Goal: Transaction & Acquisition: Subscribe to service/newsletter

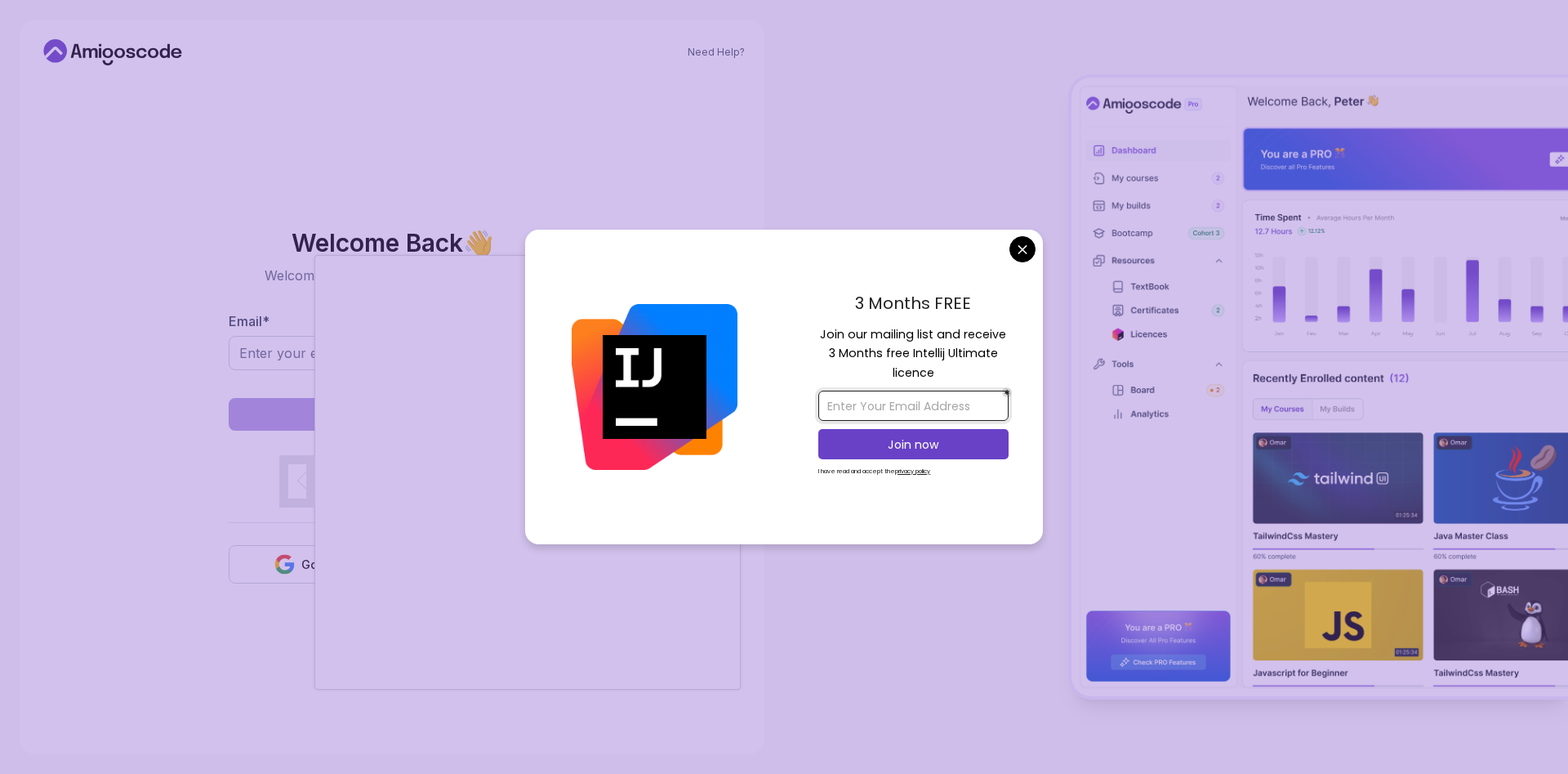
click at [884, 404] on input "email" at bounding box center [913, 405] width 190 height 31
click at [962, 404] on input "2004laclongstive@gamil.com" at bounding box center [913, 405] width 190 height 31
type input "2004laclongstive@mail.com"
click at [945, 446] on p "Join now" at bounding box center [913, 445] width 155 height 17
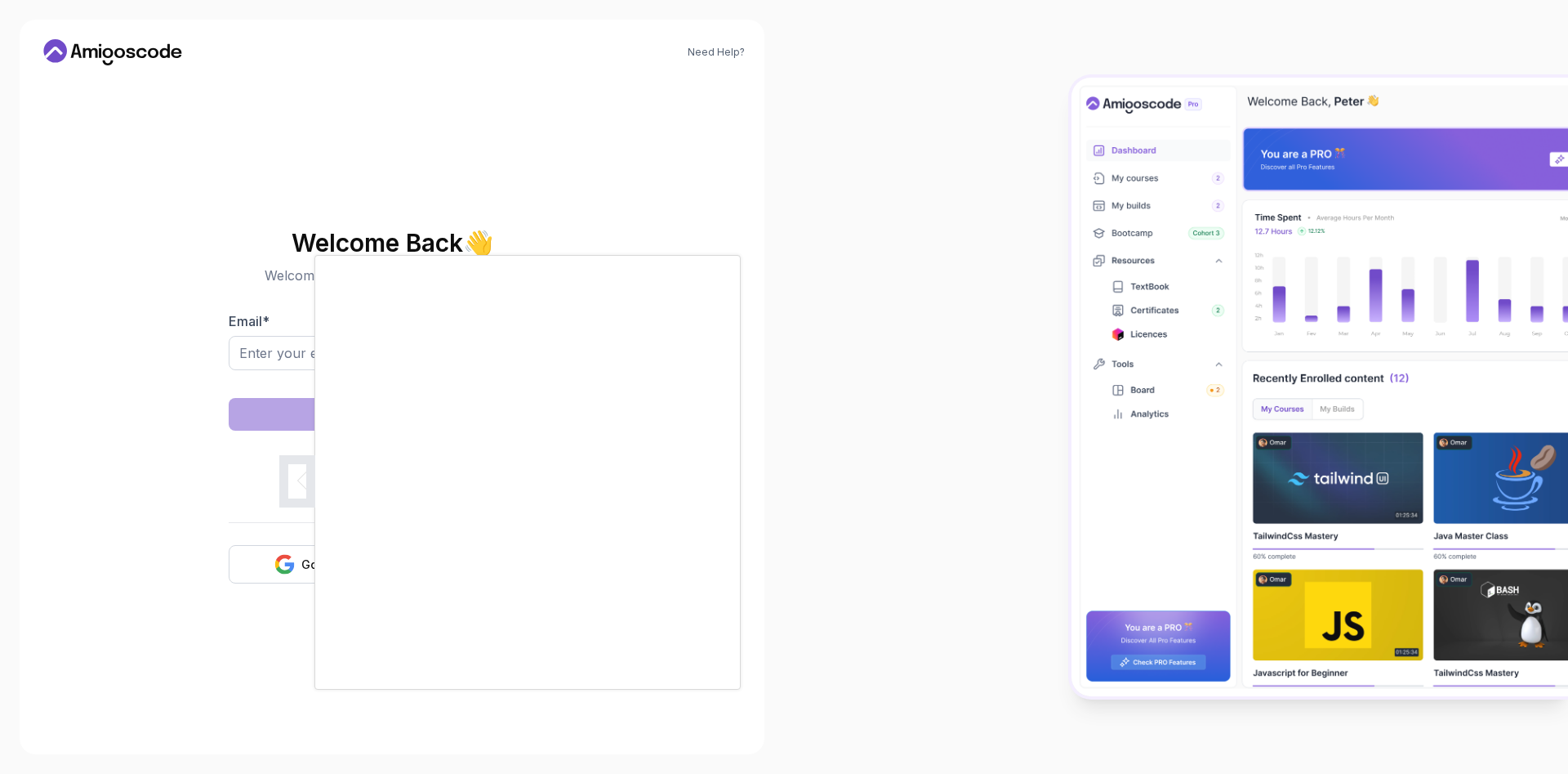
click at [910, 162] on body "Need Help? Welcome Back 👋 Welcome back! Please enter your details. Email * Sign…" at bounding box center [784, 387] width 1568 height 774
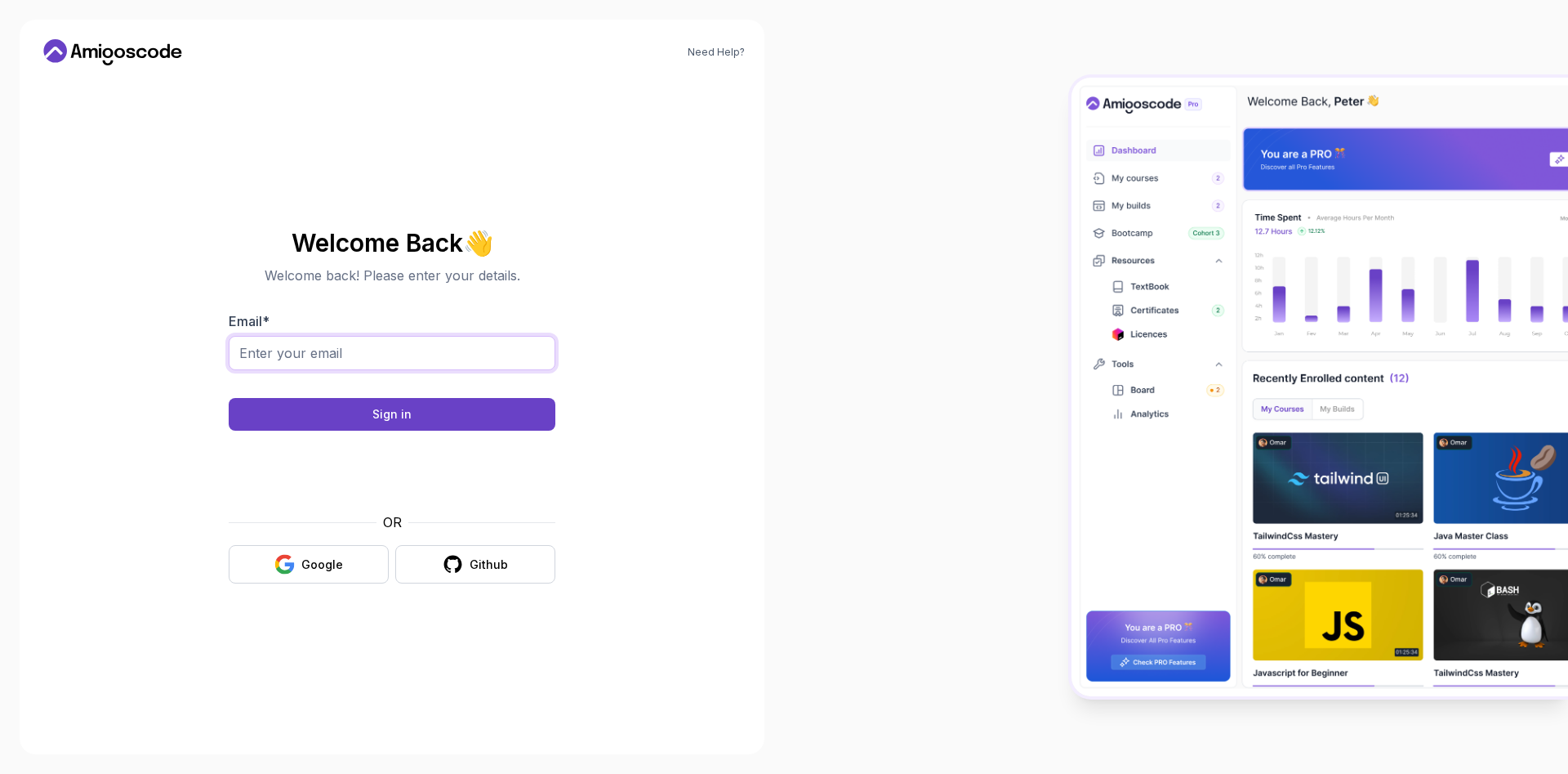
click at [309, 352] on input "Email *" at bounding box center [392, 352] width 327 height 34
type input "2004laclongstive@gmail.com"
click at [229, 398] on button "Sign in" at bounding box center [392, 414] width 327 height 32
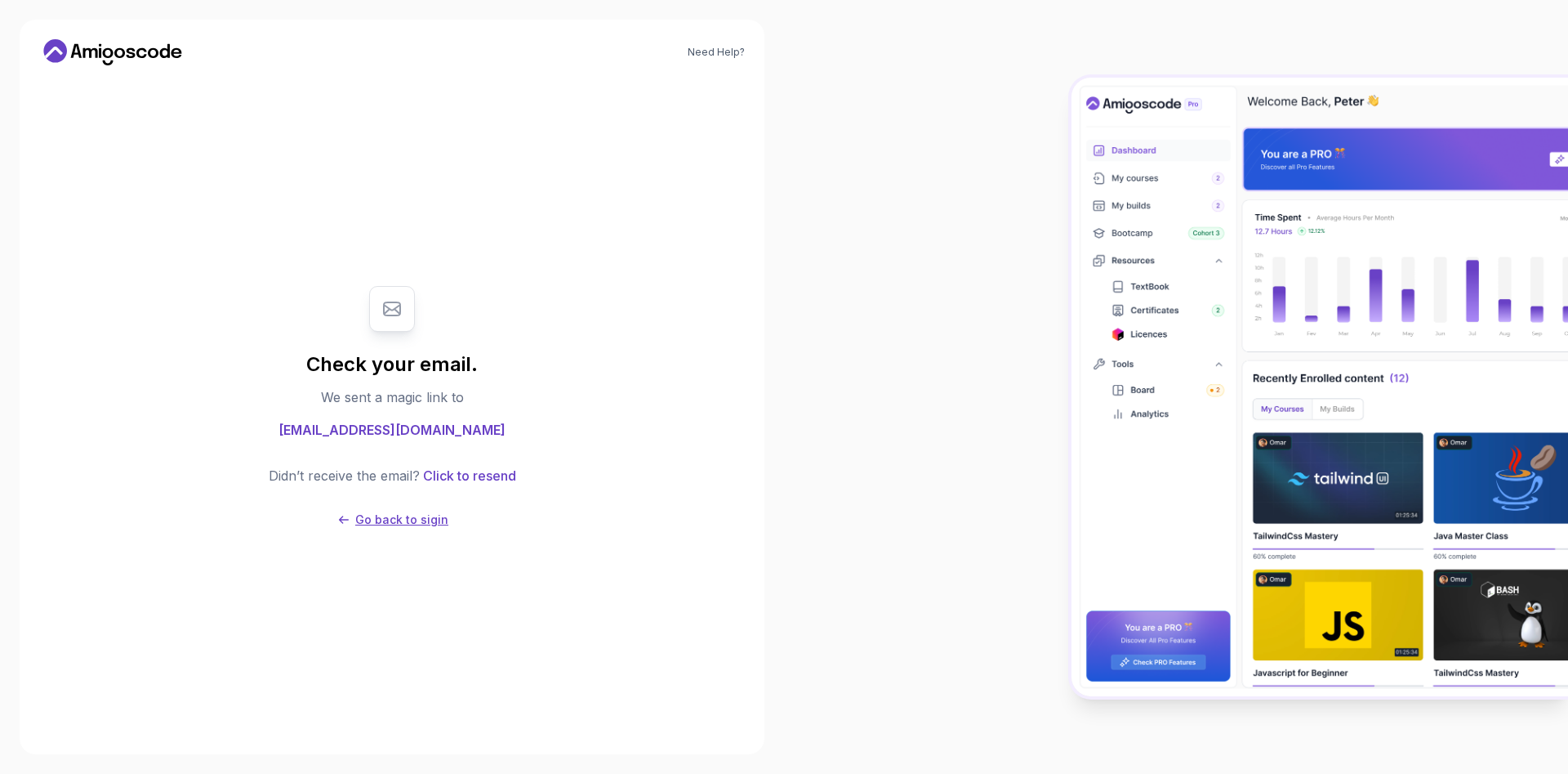
click at [415, 517] on p "Go back to sigin" at bounding box center [402, 520] width 93 height 17
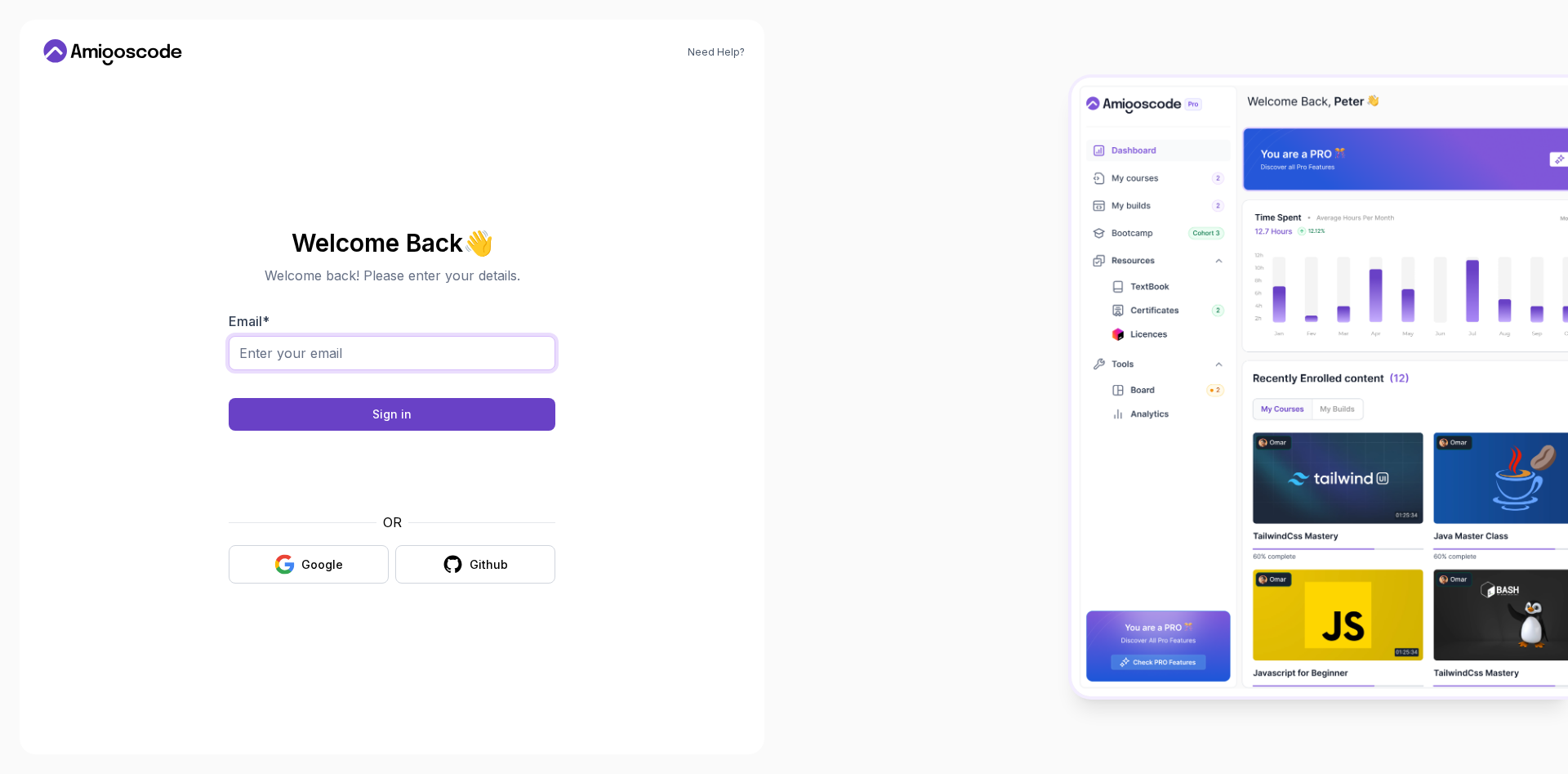
click at [354, 342] on input "Email *" at bounding box center [392, 352] width 327 height 34
type input "2004laclongstive@gmail.com"
click at [426, 419] on button "Sign in" at bounding box center [392, 414] width 327 height 32
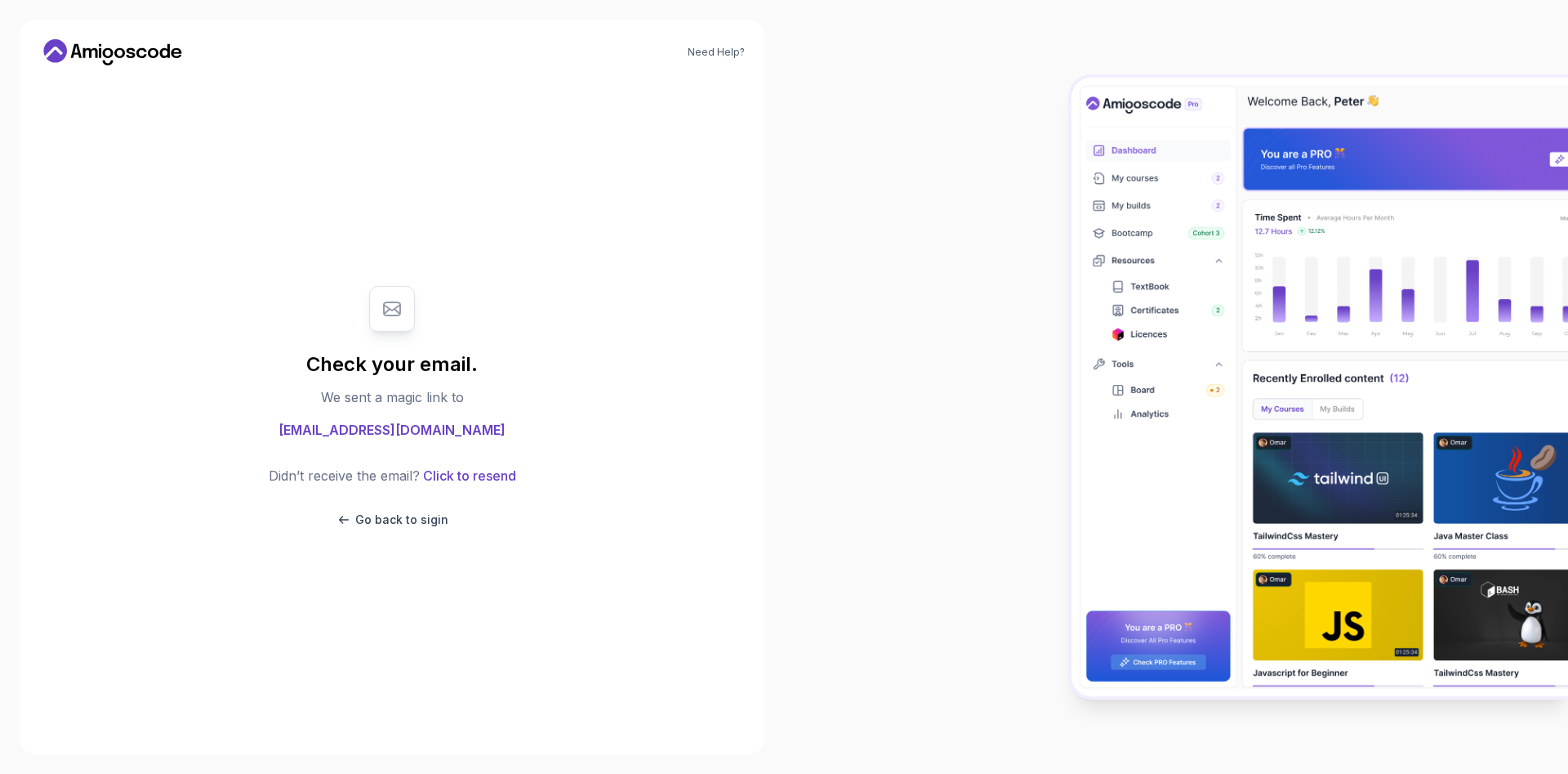
click at [419, 429] on span "2004laclongstive@gmail.com" at bounding box center [392, 430] width 227 height 19
click at [387, 438] on span "2004laclongstive@gmail.com" at bounding box center [392, 430] width 227 height 19
click at [386, 438] on span "2004laclongstive@gmail.com" at bounding box center [392, 430] width 227 height 19
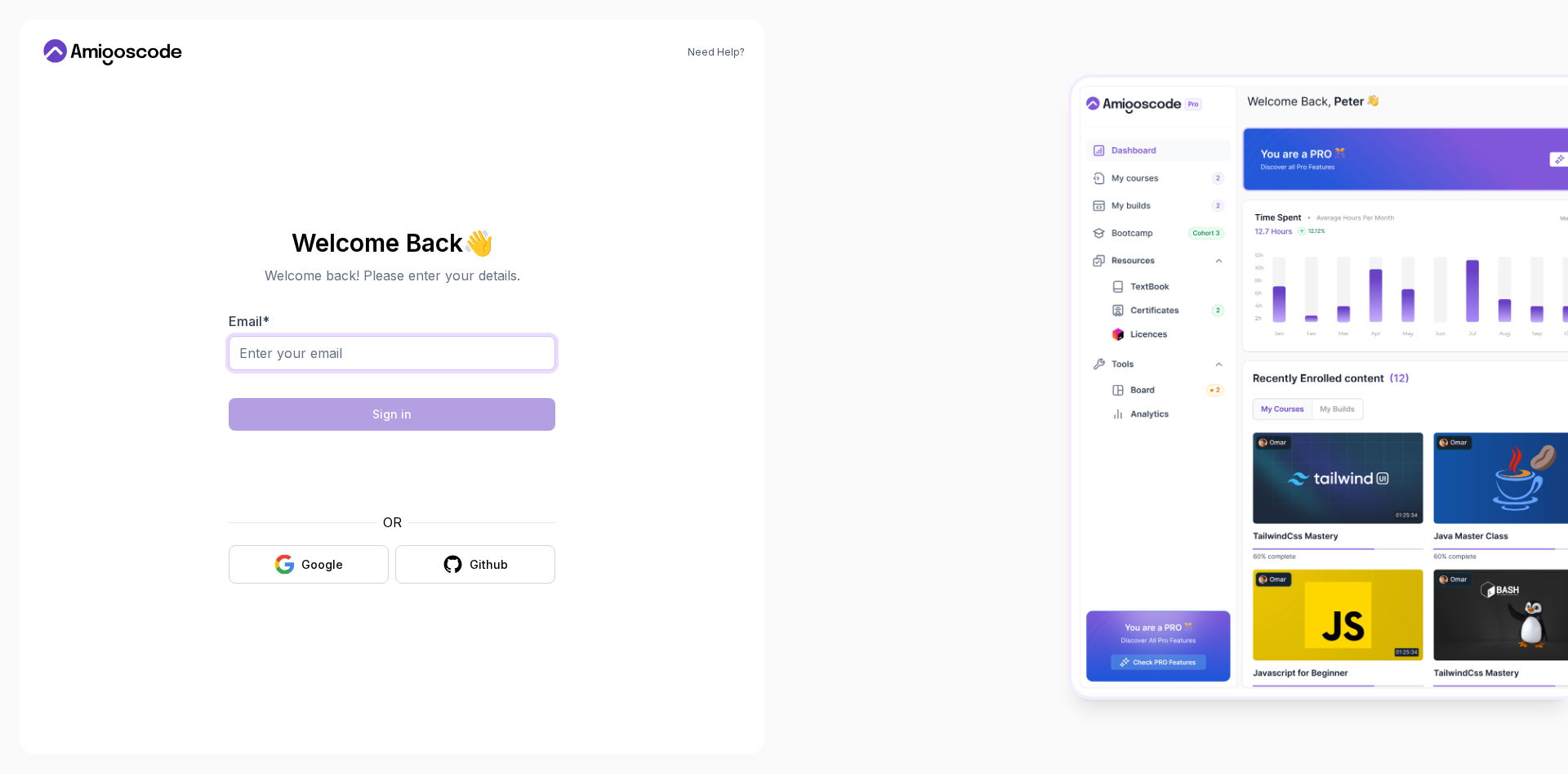
click at [285, 354] on input "Email *" at bounding box center [392, 352] width 327 height 34
click at [313, 558] on div "Google" at bounding box center [322, 564] width 42 height 17
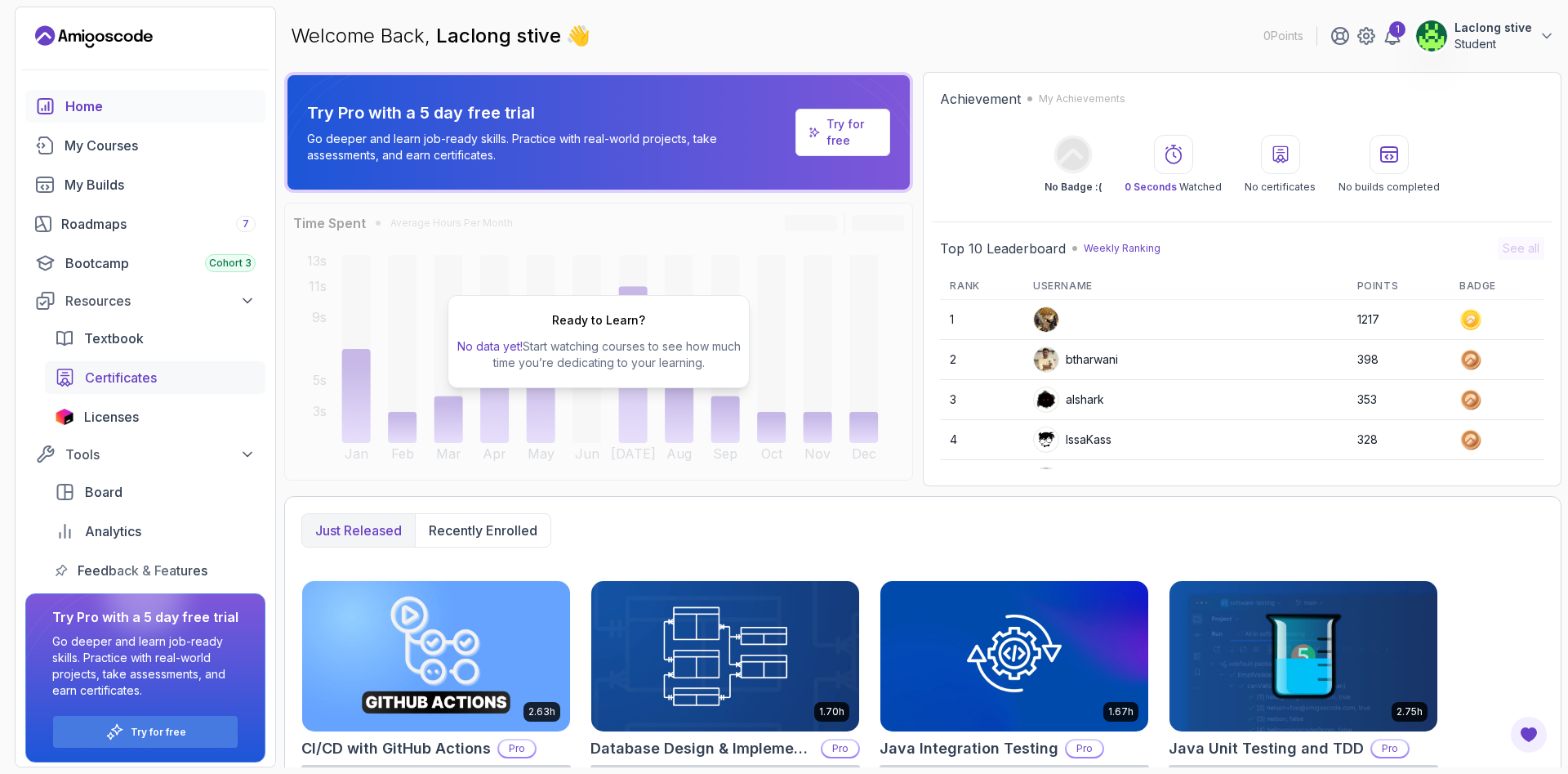
click at [230, 384] on div "Certificates" at bounding box center [170, 377] width 171 height 19
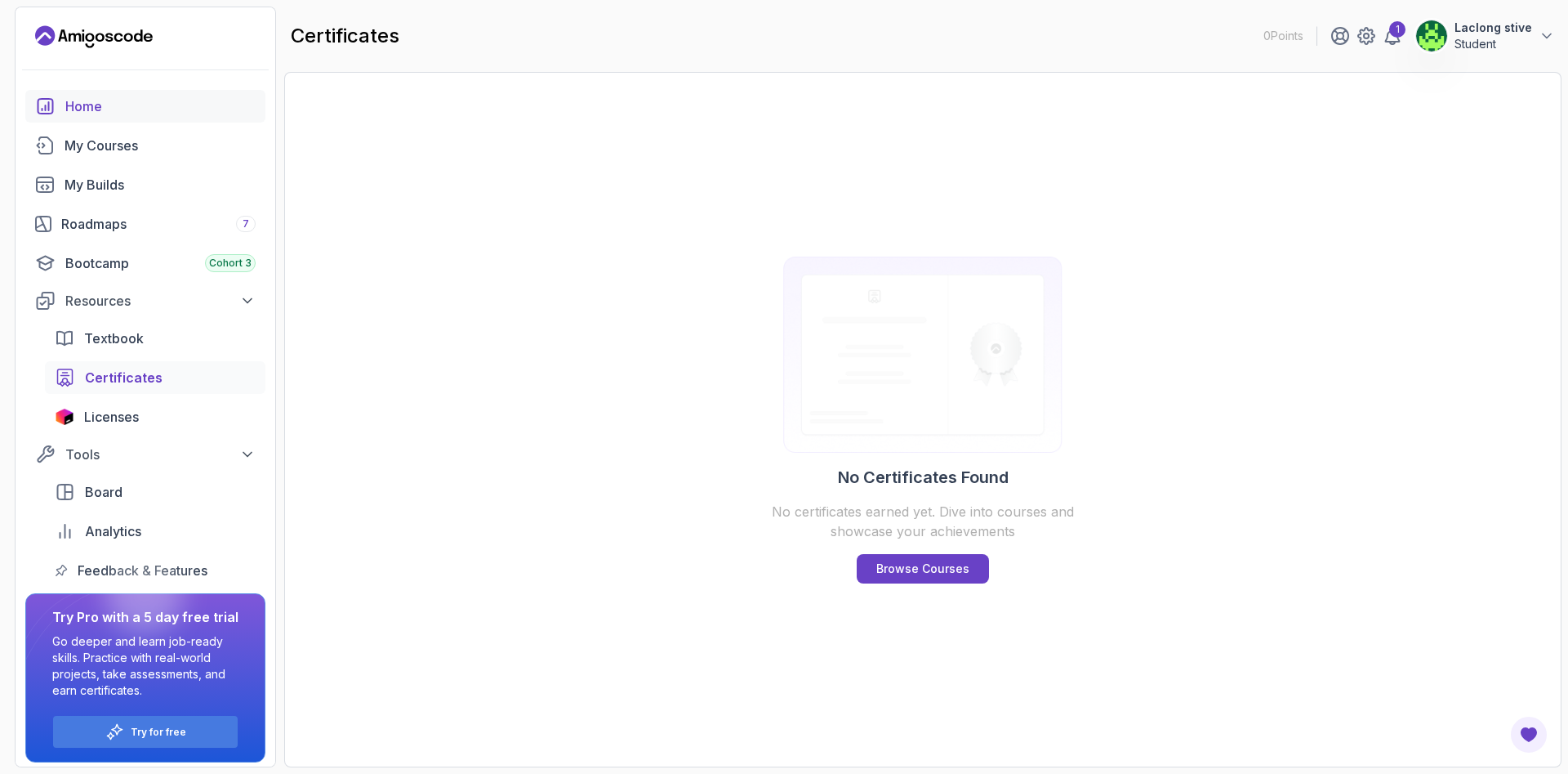
click at [81, 112] on div "Home" at bounding box center [161, 106] width 190 height 19
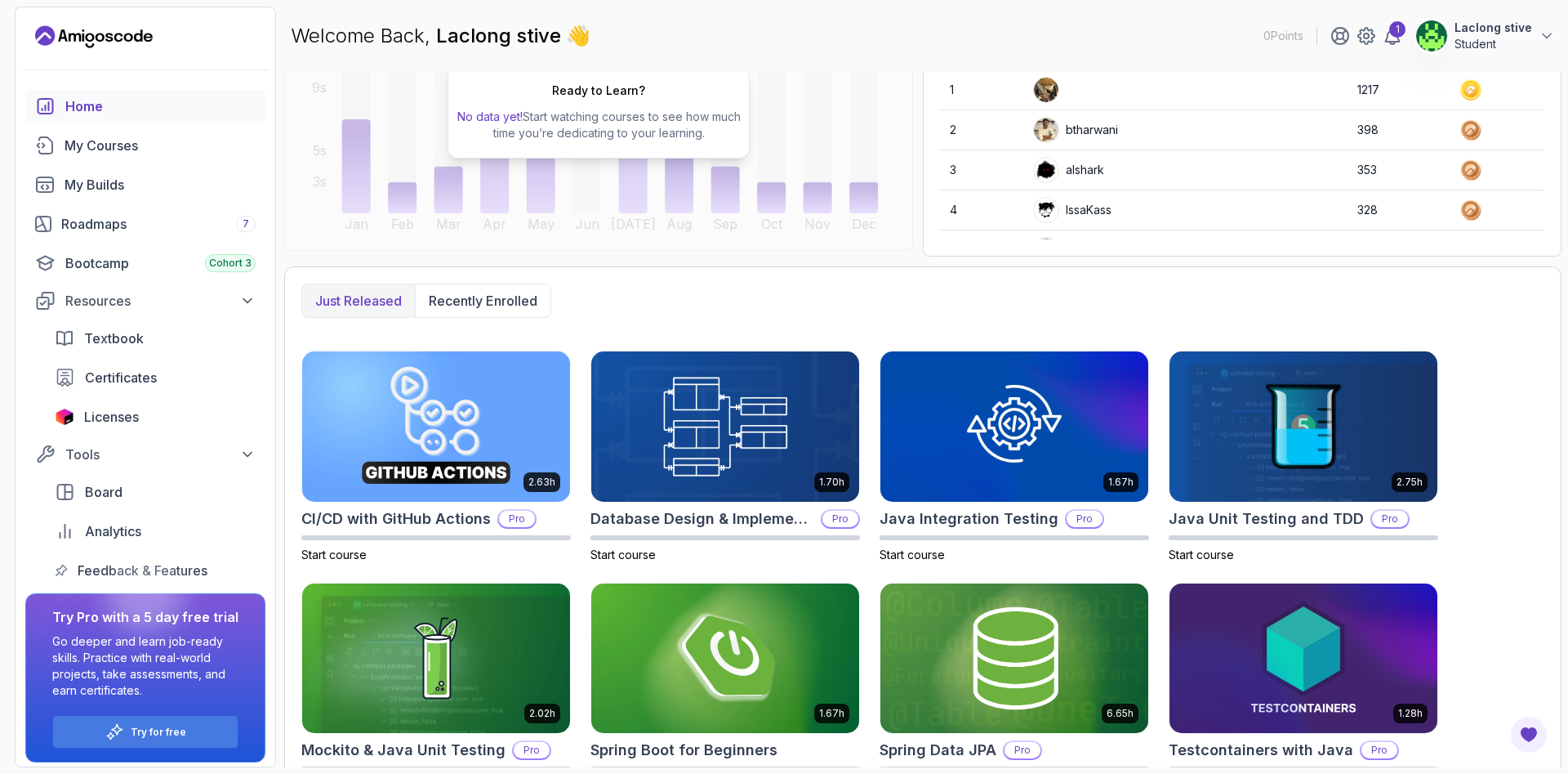
scroll to position [273, 0]
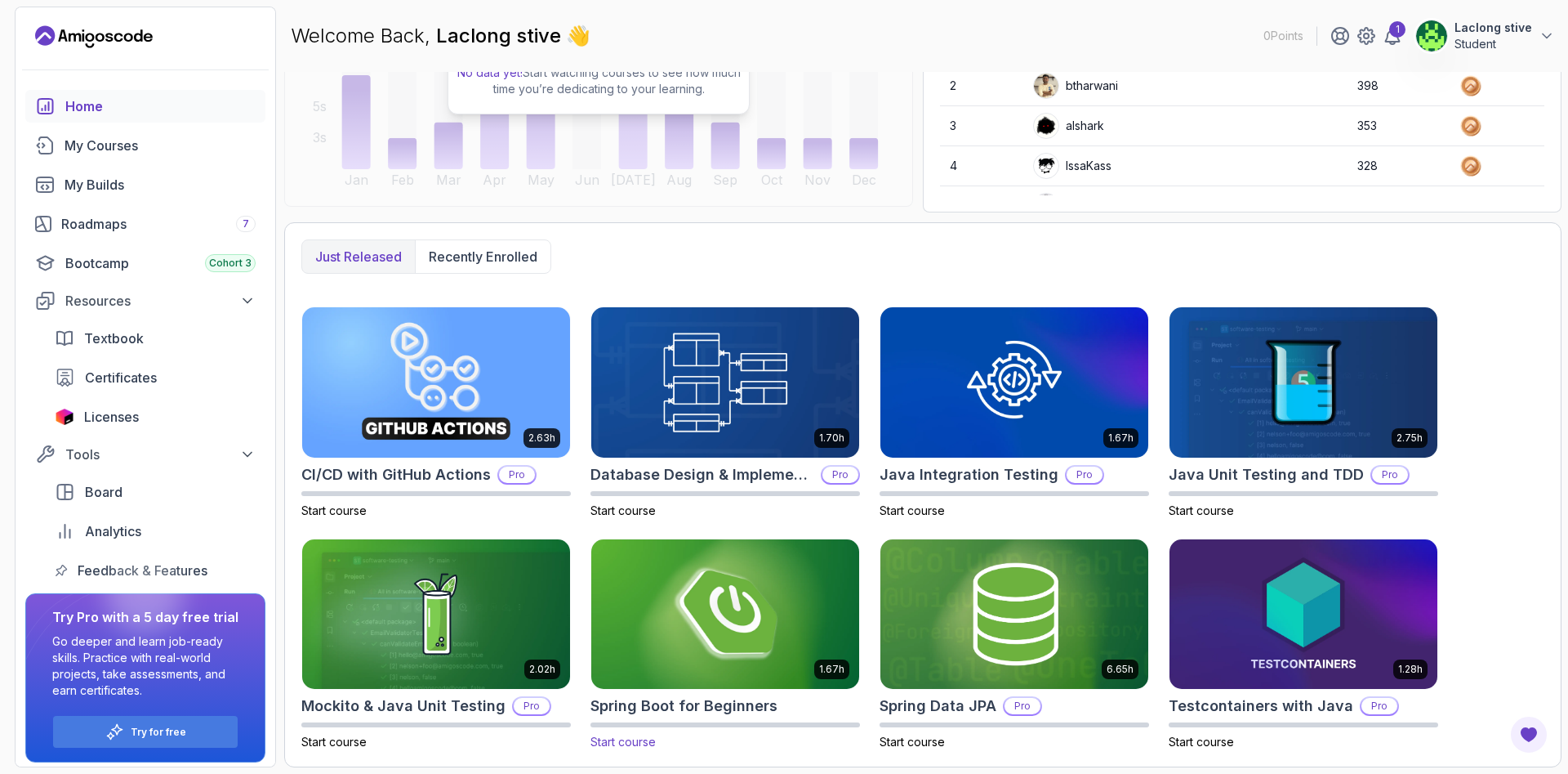
click at [687, 598] on img at bounding box center [726, 614] width 281 height 158
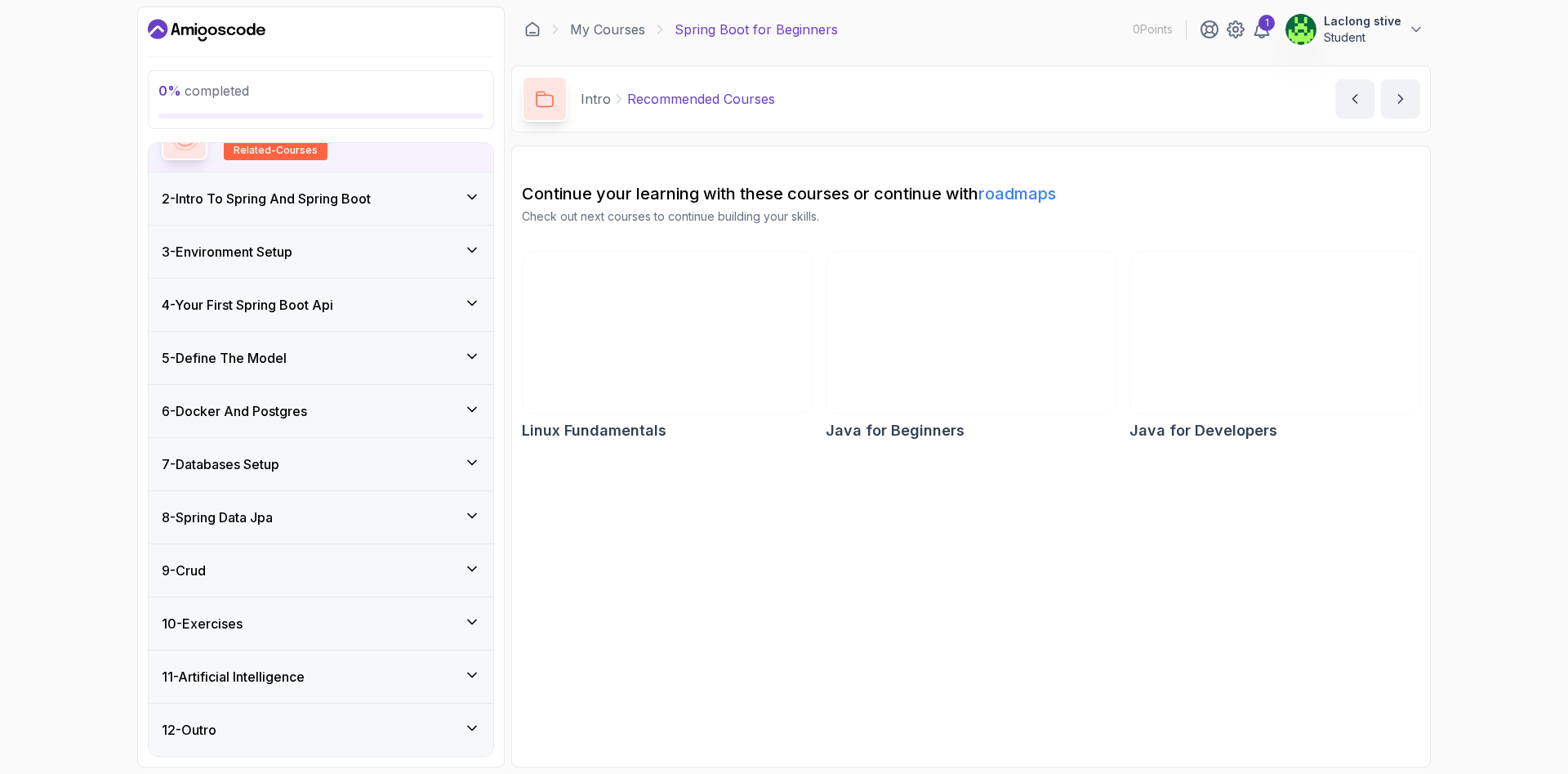
scroll to position [63, 0]
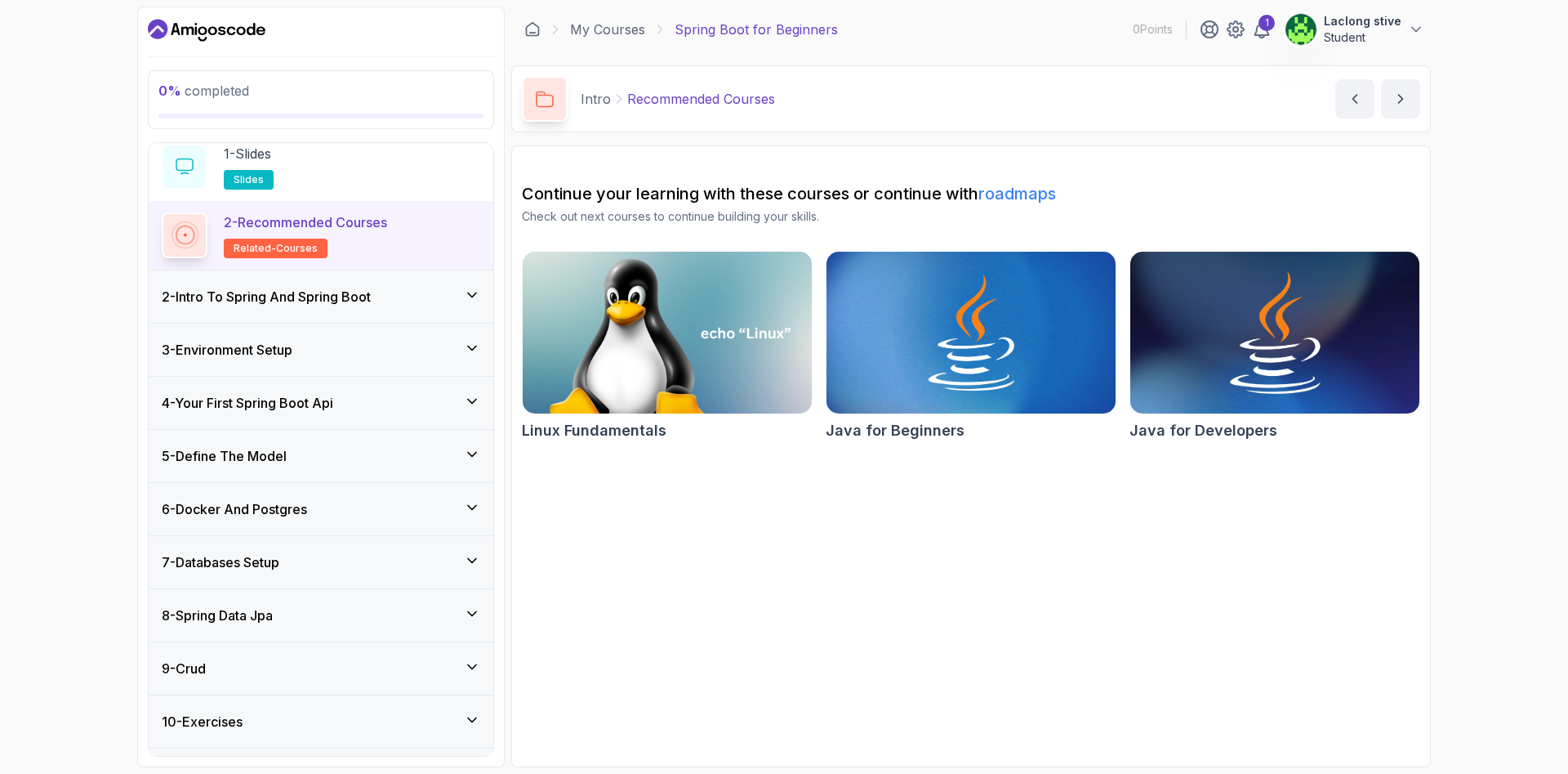
click at [1334, 347] on img at bounding box center [1275, 332] width 304 height 170
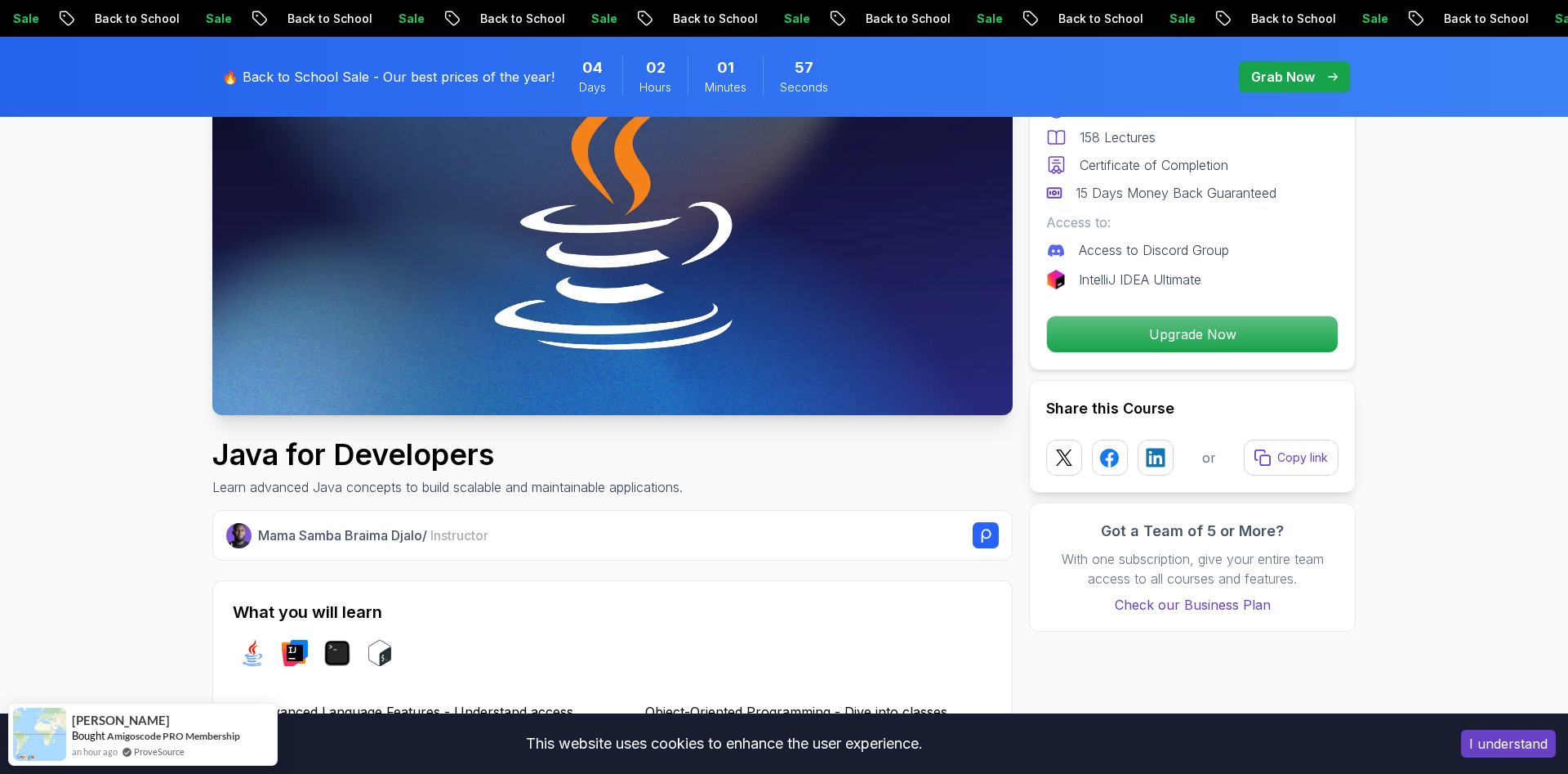
scroll to position [417, 0]
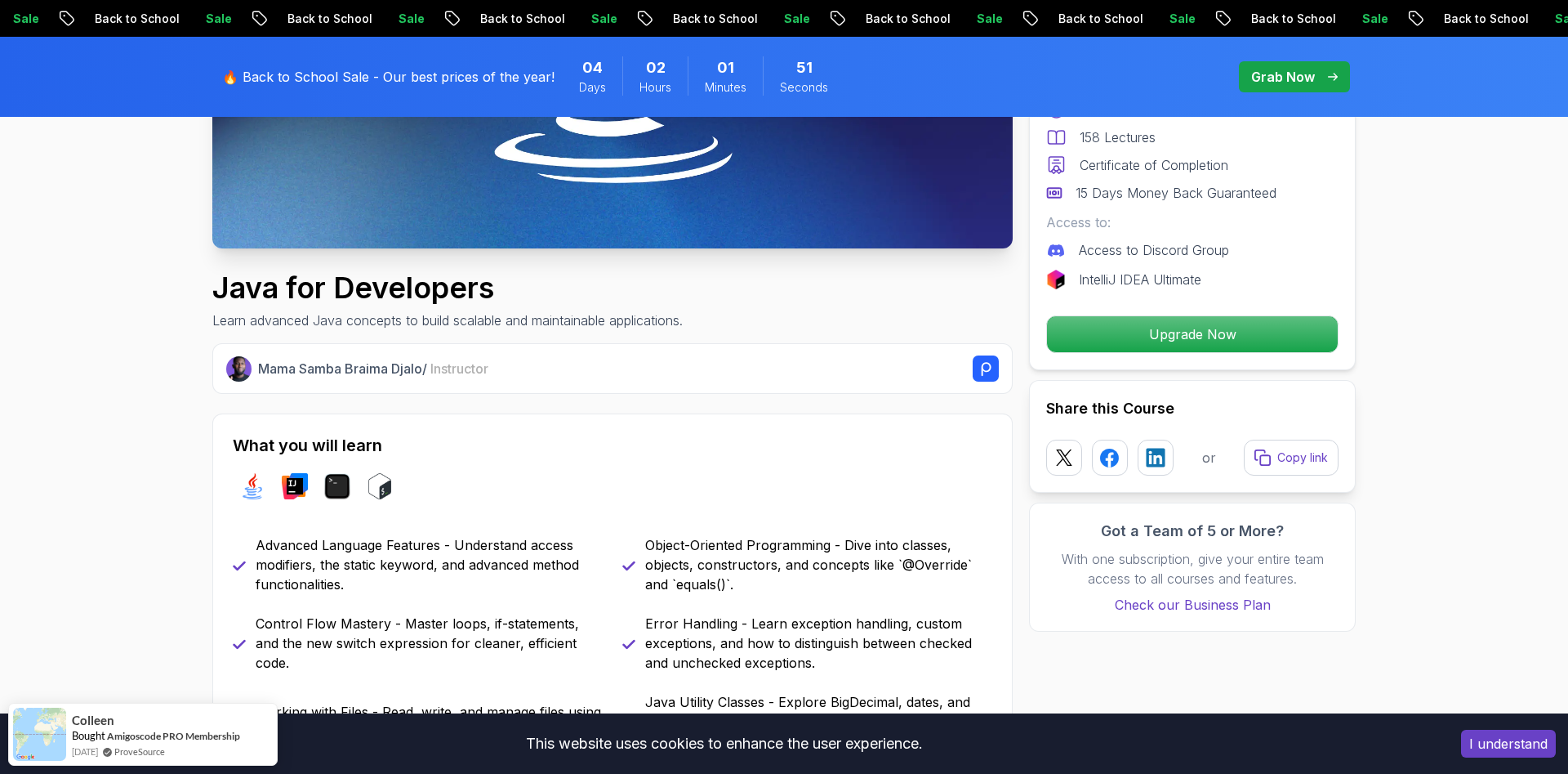
click at [1504, 740] on button "I understand" at bounding box center [1509, 743] width 95 height 28
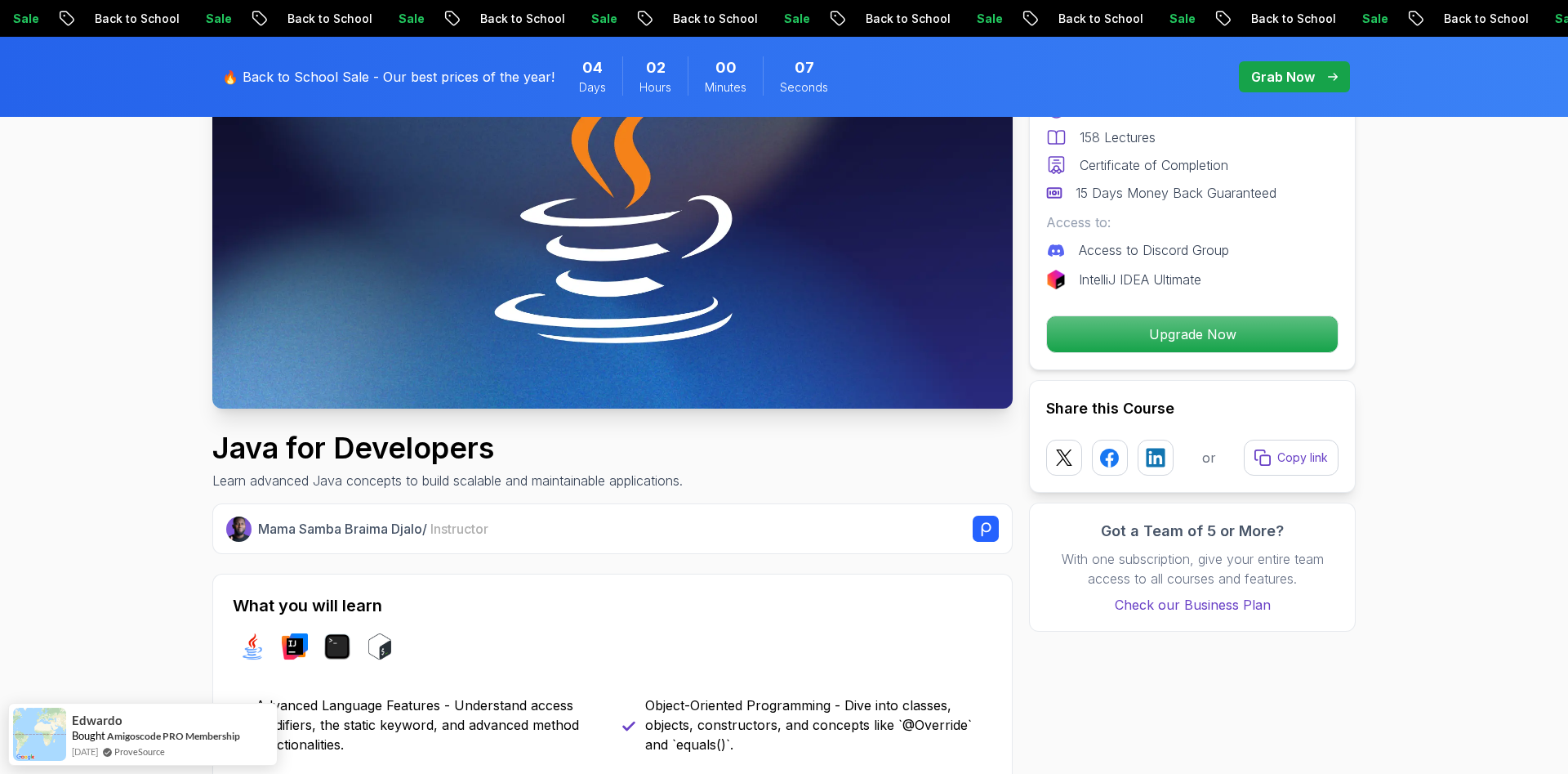
scroll to position [0, 0]
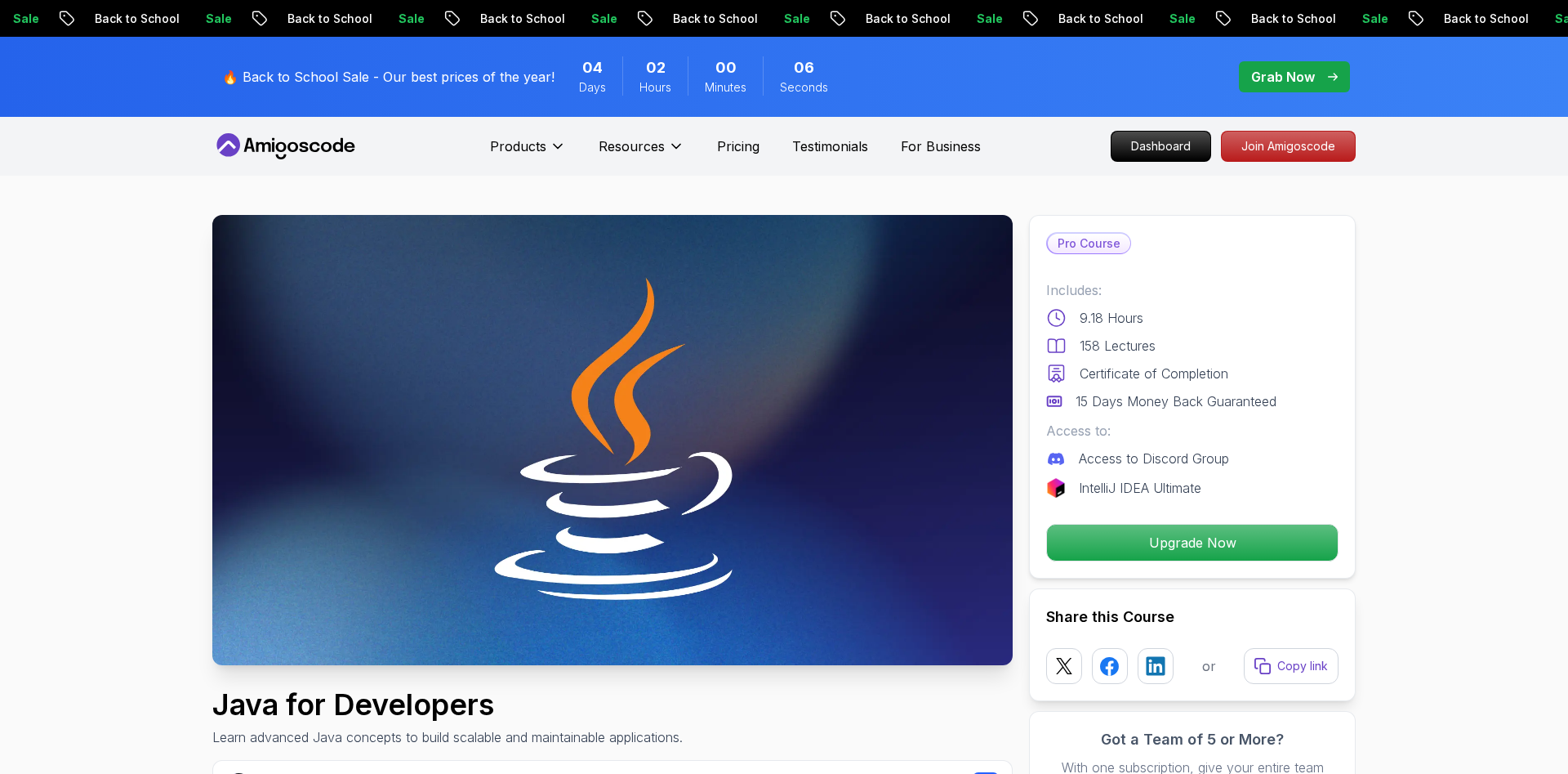
click at [839, 422] on img at bounding box center [612, 439] width 801 height 450
click at [1104, 535] on p "Upgrade Now" at bounding box center [1193, 542] width 276 height 34
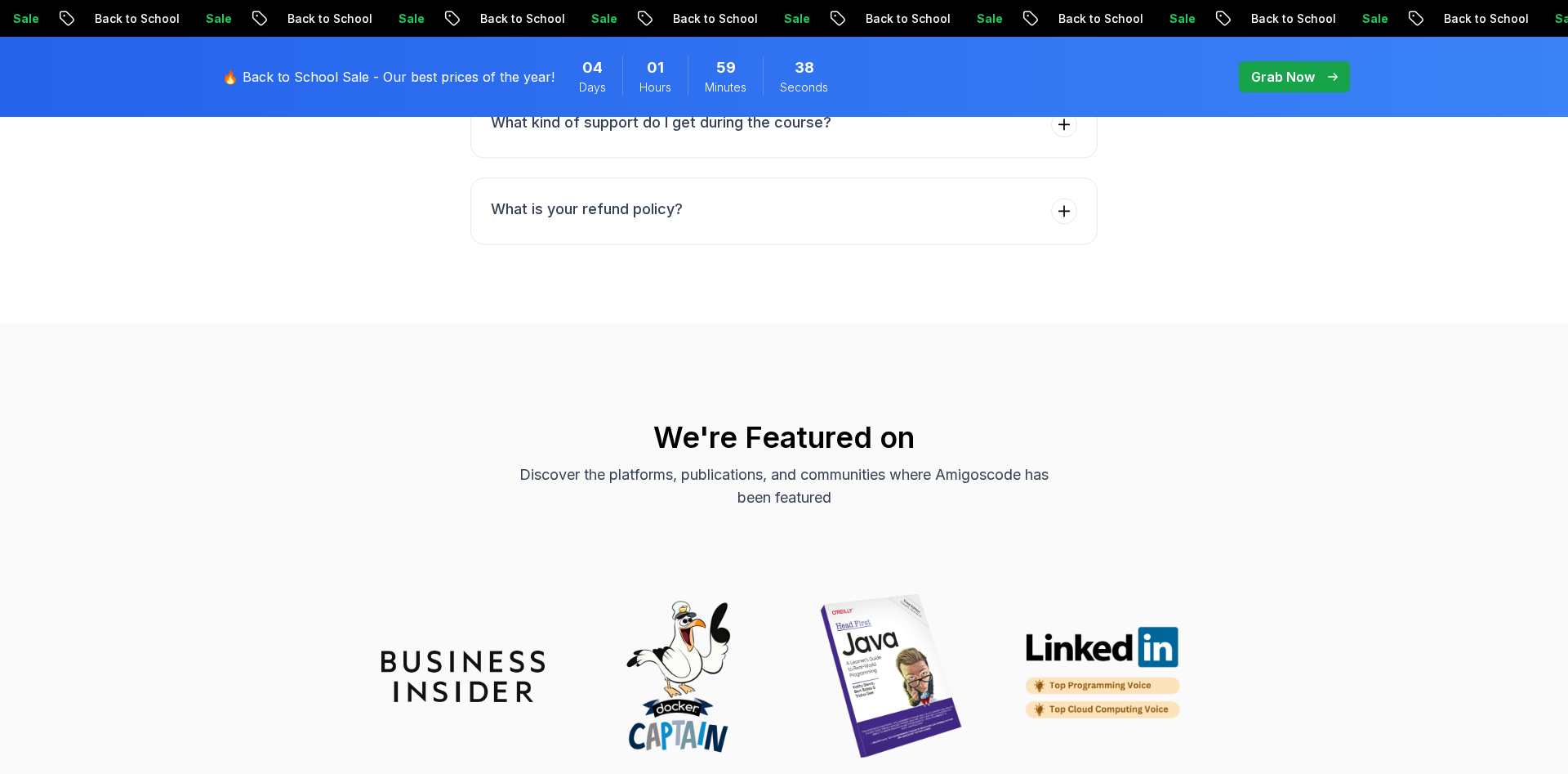
scroll to position [6702, 0]
